Goal: Task Accomplishment & Management: Complete application form

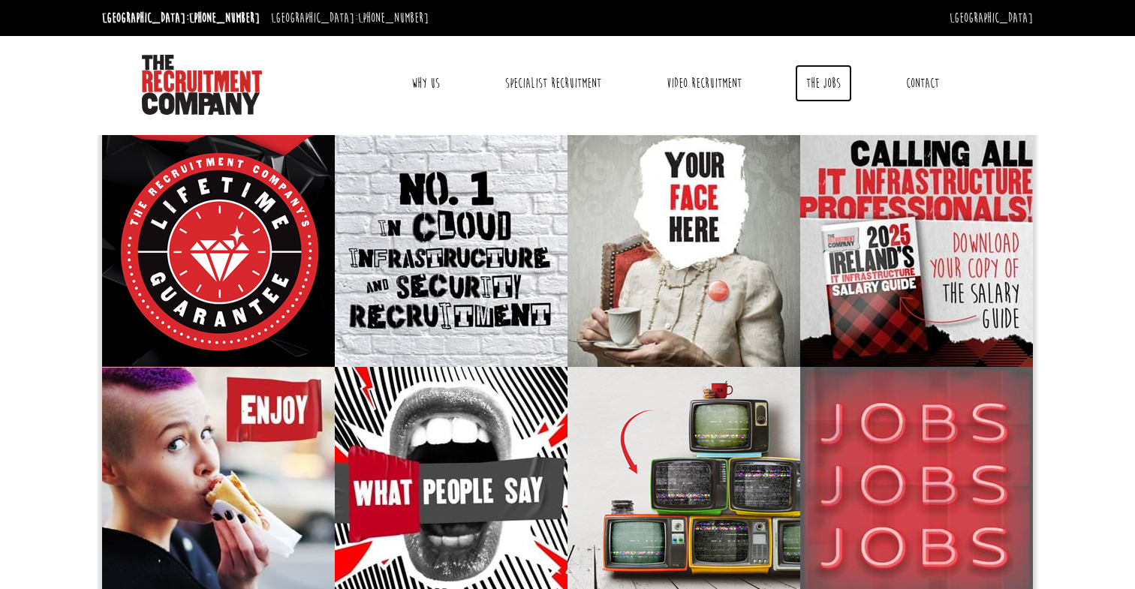
click at [839, 83] on link "The Jobs" at bounding box center [823, 84] width 57 height 38
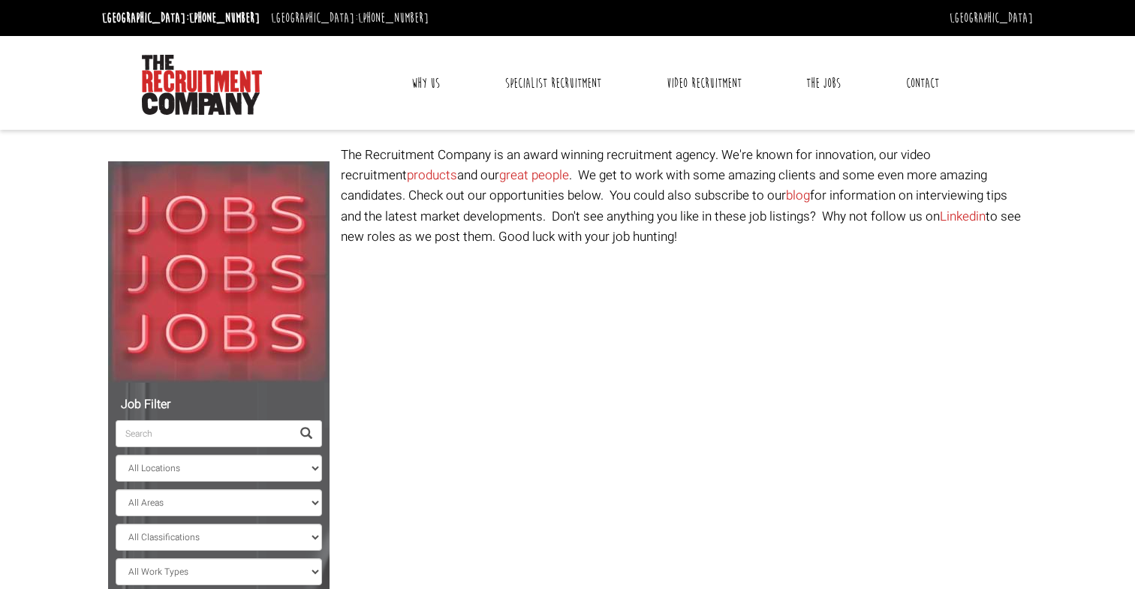
select select "[GEOGRAPHIC_DATA]"
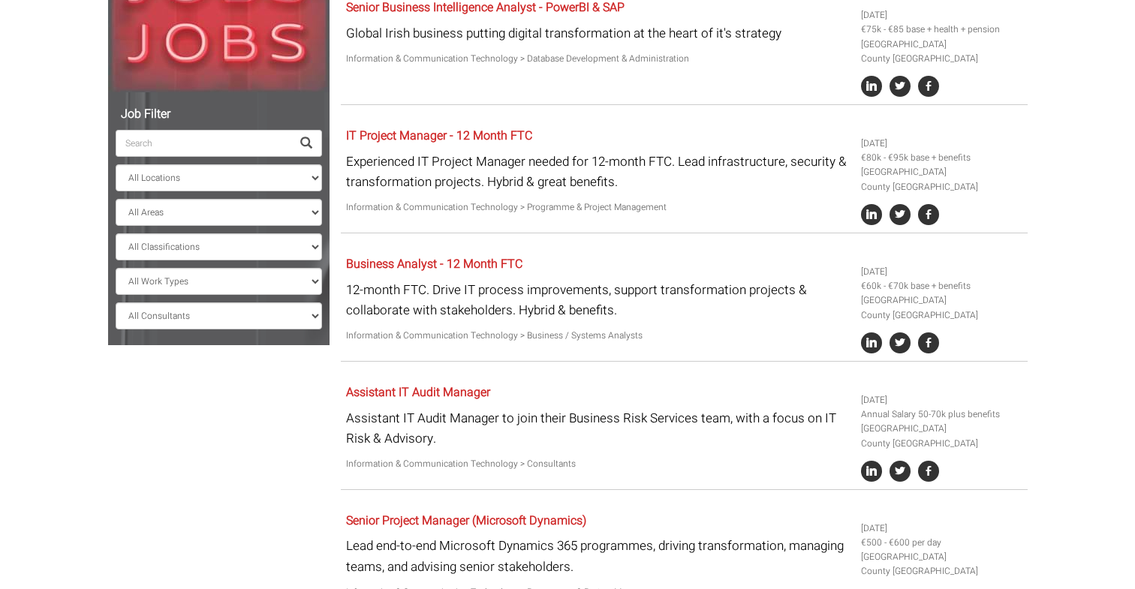
scroll to position [300, 0]
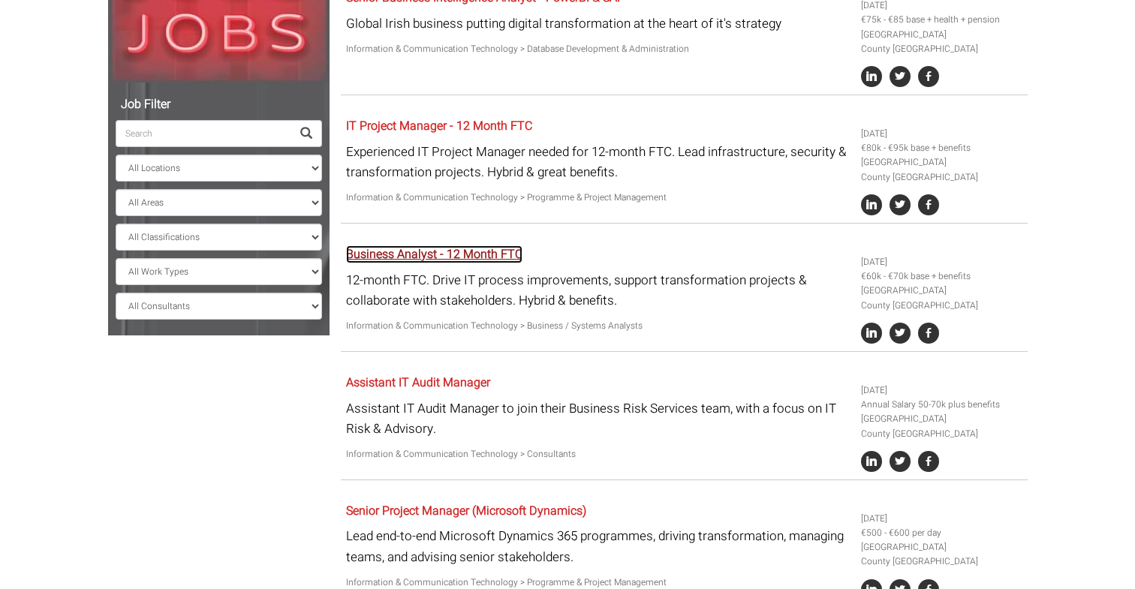
click at [513, 258] on link "Business Analyst - 12 Month FTC" at bounding box center [434, 254] width 176 height 18
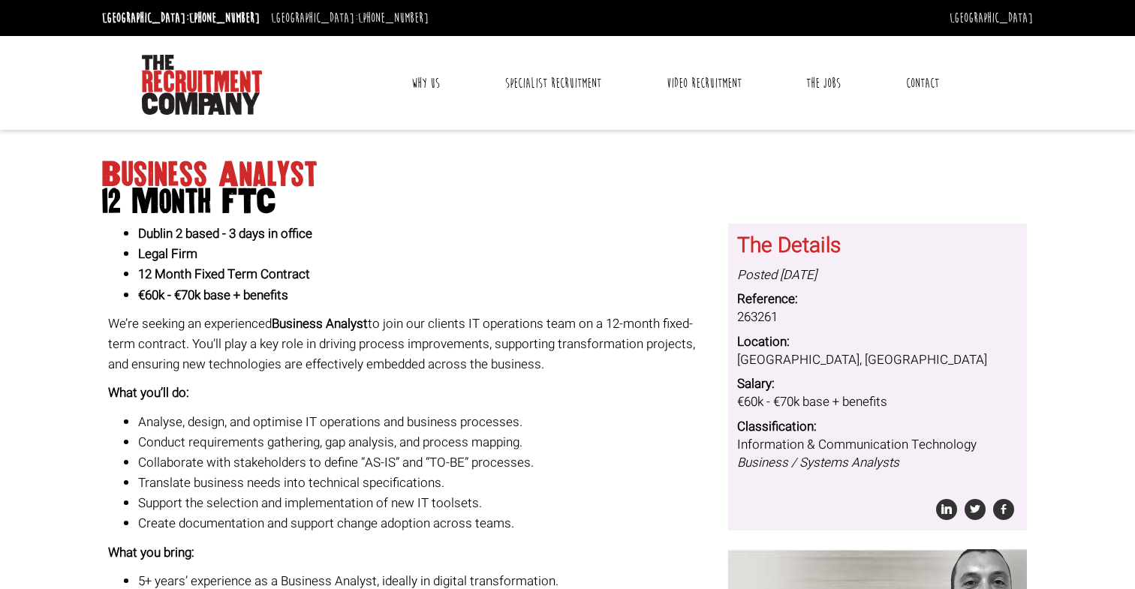
click at [271, 348] on p "We’re seeking an experienced Business Analyst to join our clients IT operations…" at bounding box center [413, 345] width 610 height 62
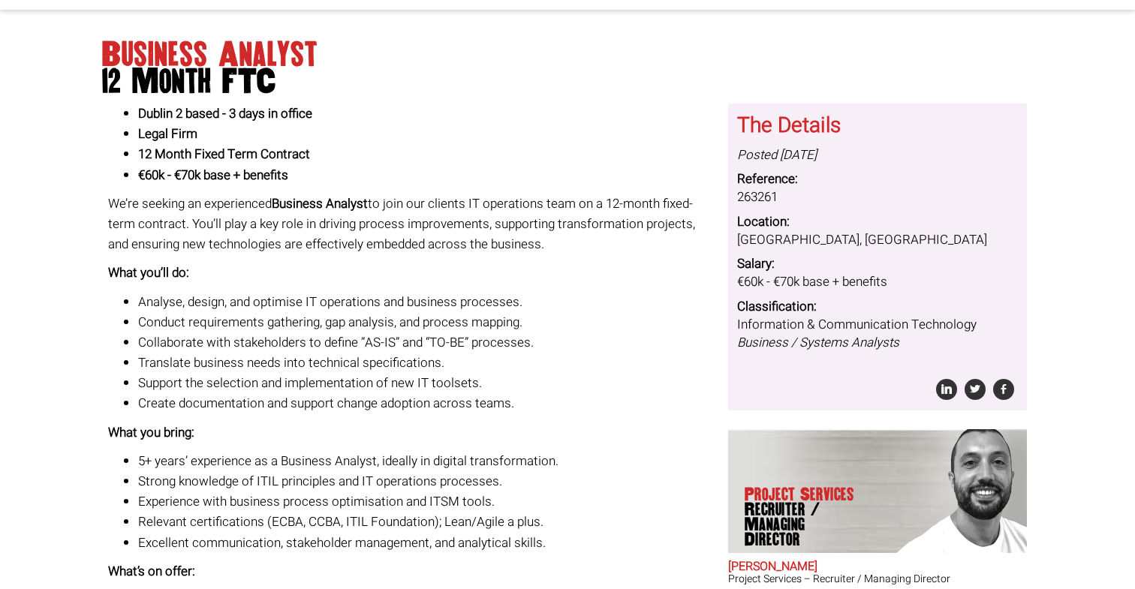
scroll to position [150, 0]
